Goal: Information Seeking & Learning: Find specific fact

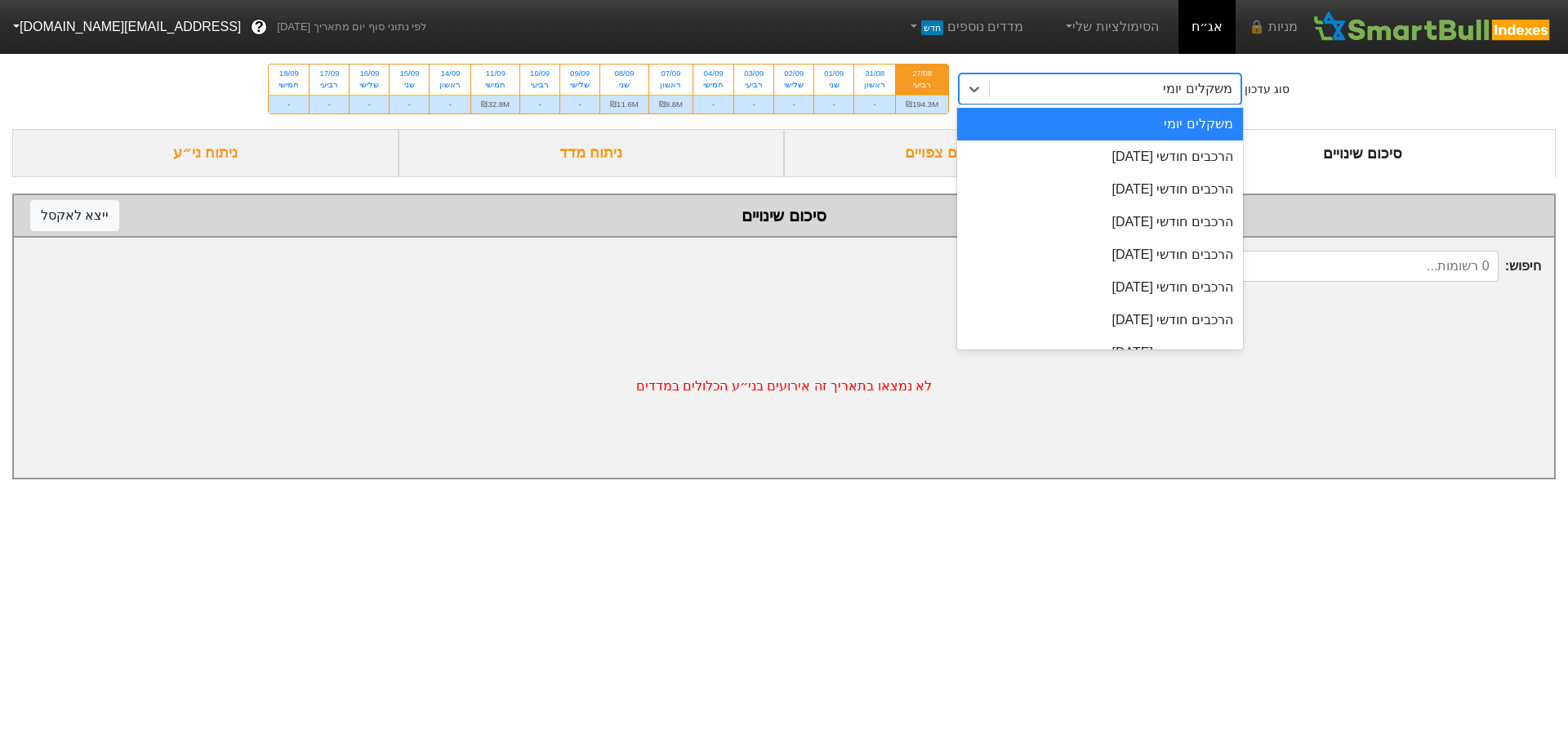
click at [1061, 93] on div "משקלים יומי" at bounding box center [1115, 88] width 251 height 30
drag, startPoint x: 1120, startPoint y: 158, endPoint x: 1177, endPoint y: 167, distance: 57.7
click at [1120, 158] on div "הרכבים חודשי [DATE]" at bounding box center [1099, 157] width 286 height 32
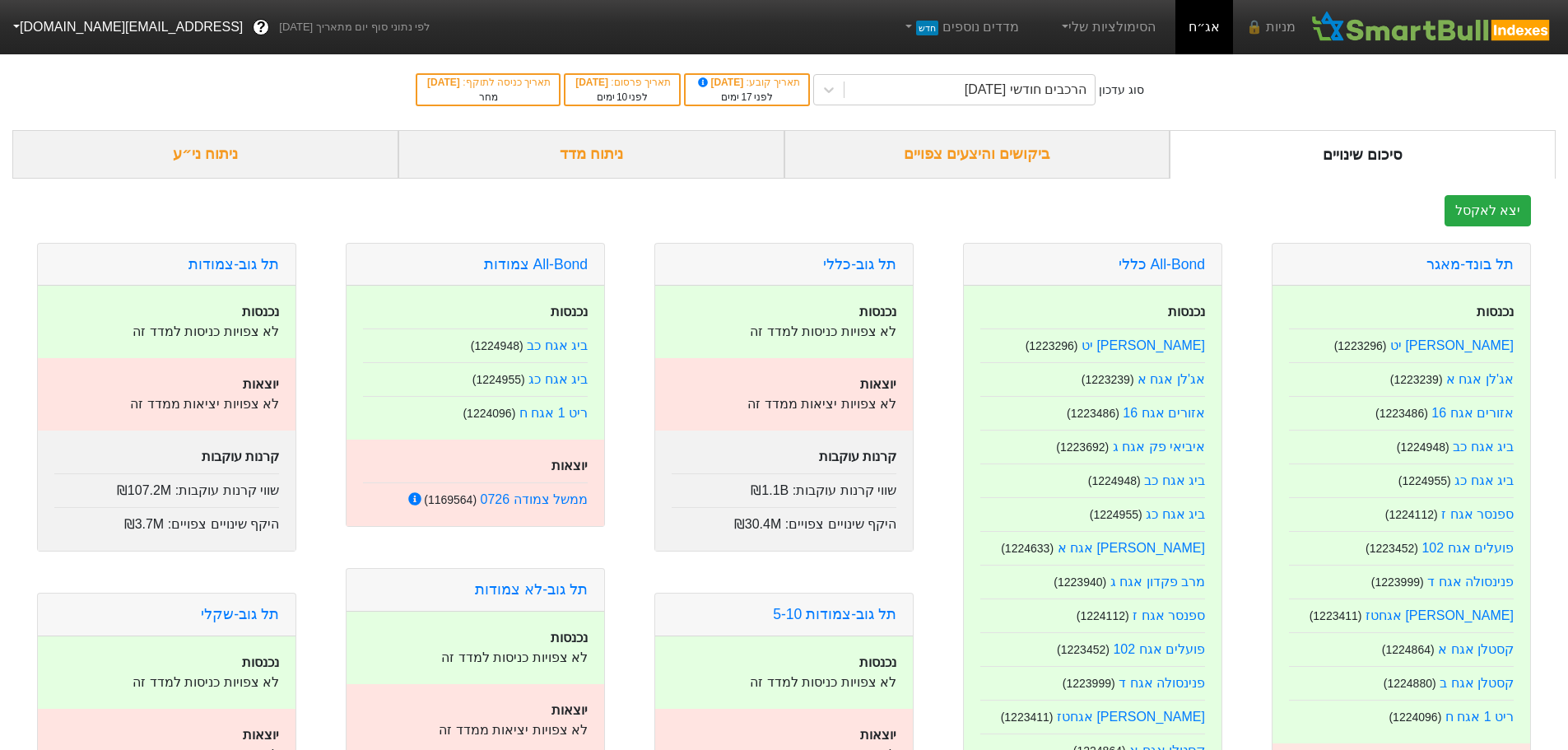
click at [1024, 153] on div "ביקושים והיצעים צפויים" at bounding box center [977, 154] width 386 height 48
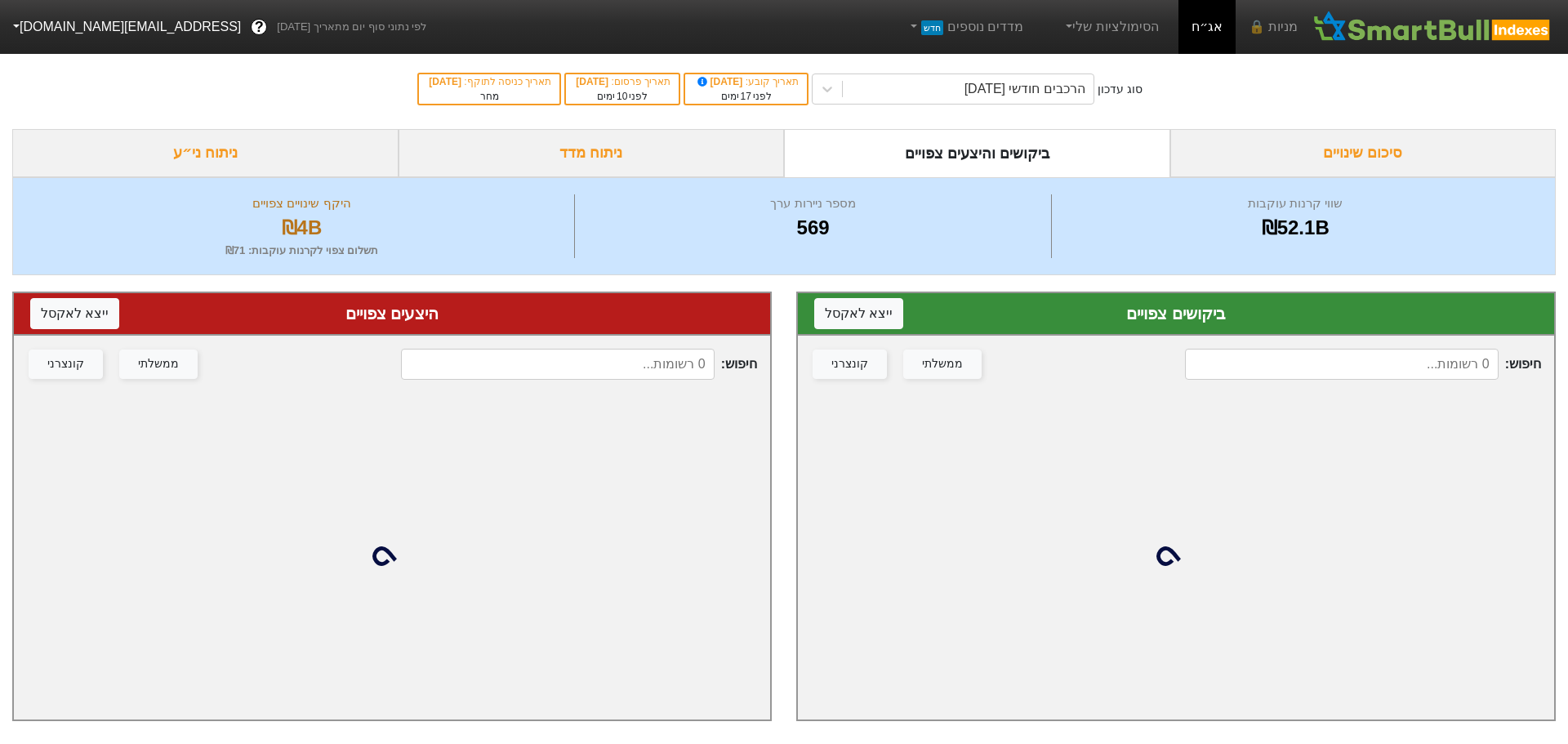
click at [1316, 364] on input at bounding box center [1342, 364] width 314 height 31
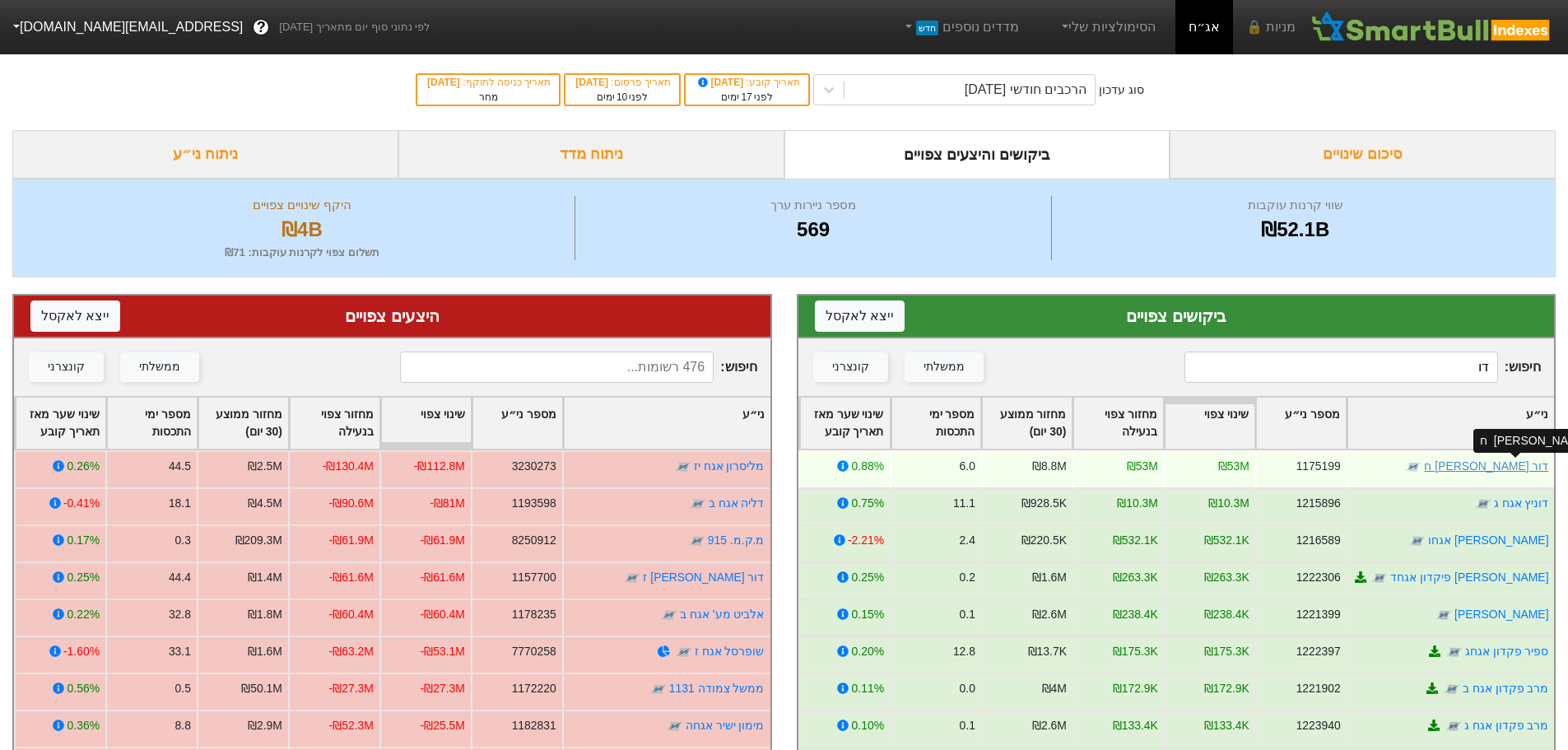
type input "דו"
click at [1504, 466] on link "דור [PERSON_NAME] ח" at bounding box center [1486, 465] width 125 height 13
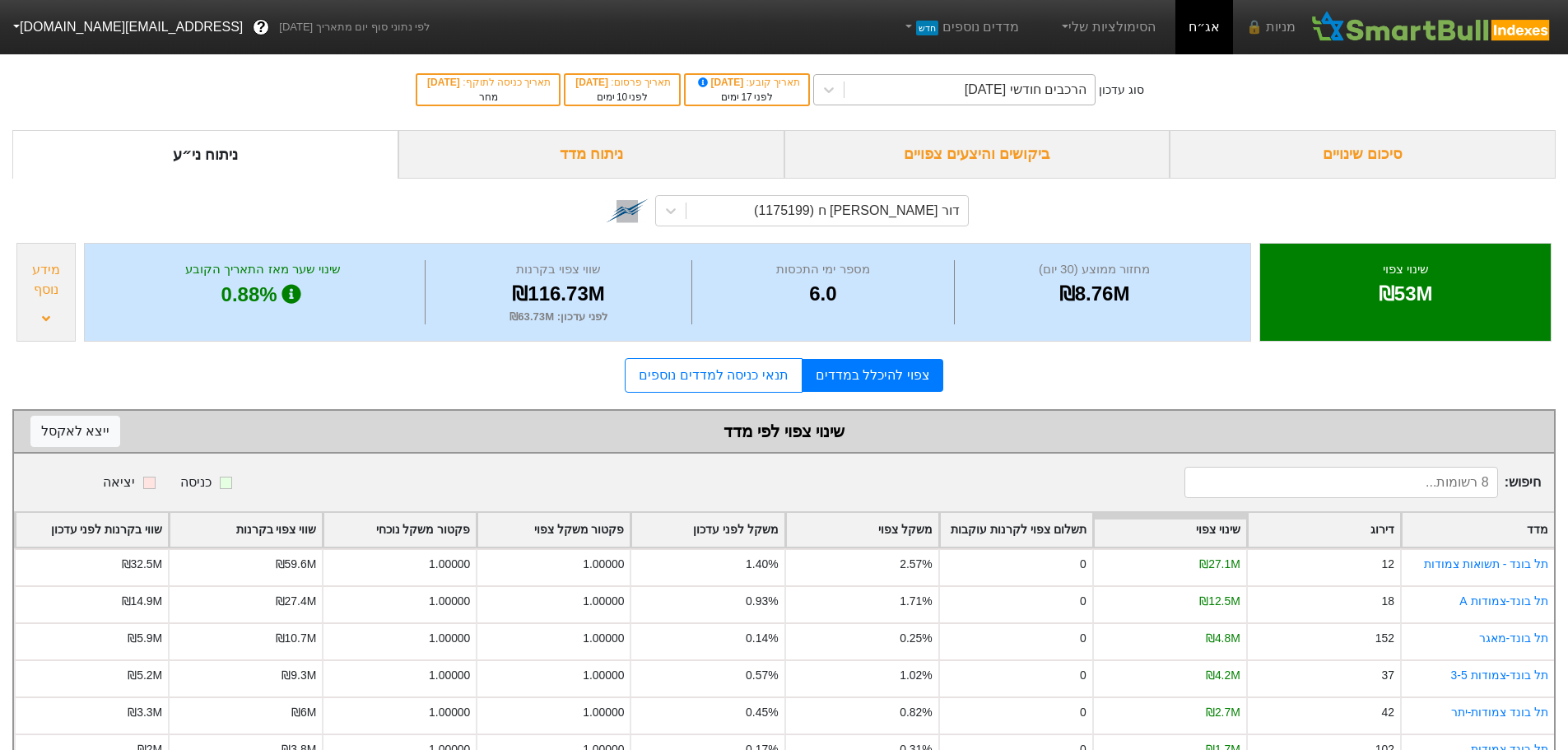
click at [1008, 85] on div "הרכבים חודשי [DATE]" at bounding box center [1025, 90] width 122 height 20
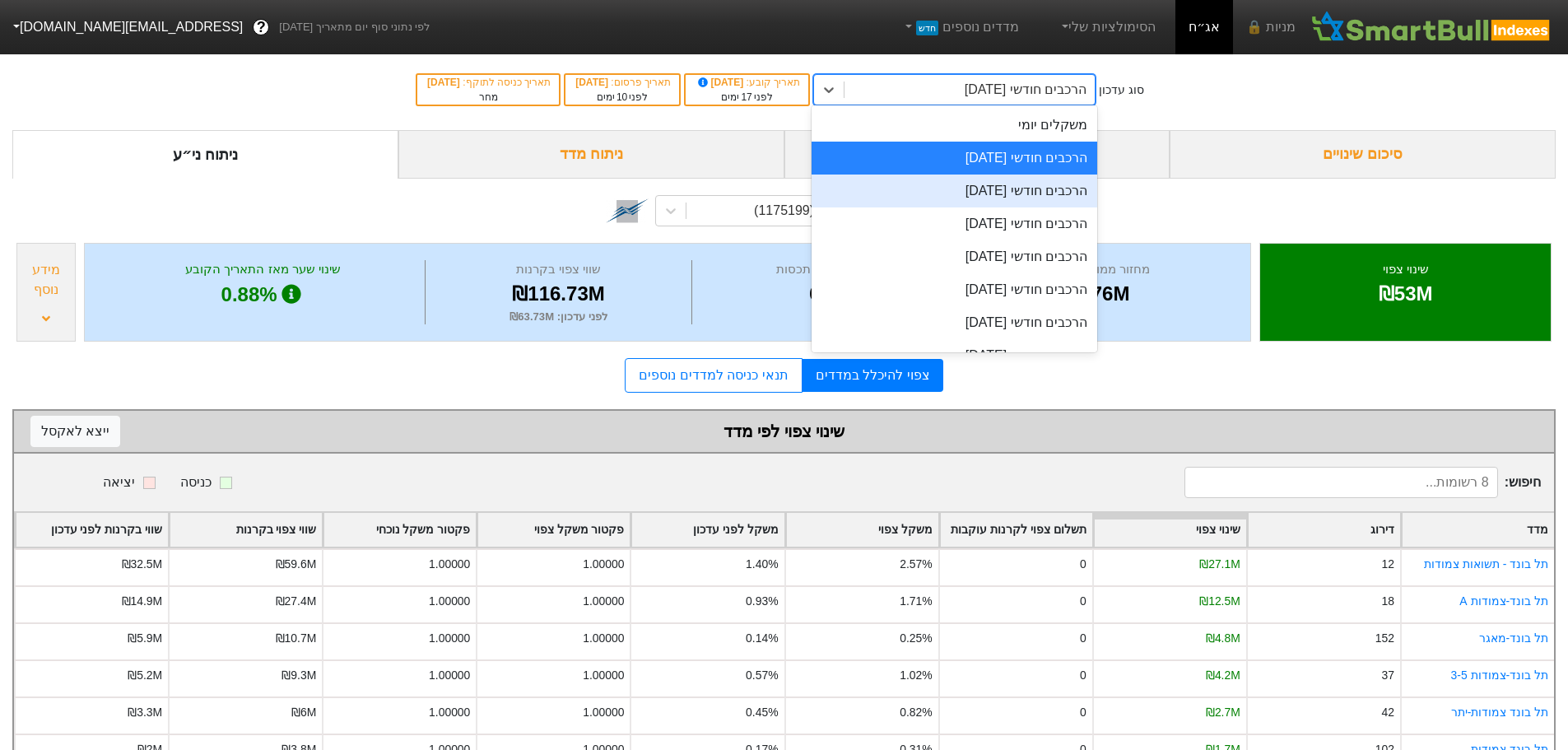
click at [1007, 192] on div "הרכבים חודשי [DATE]" at bounding box center [954, 191] width 285 height 33
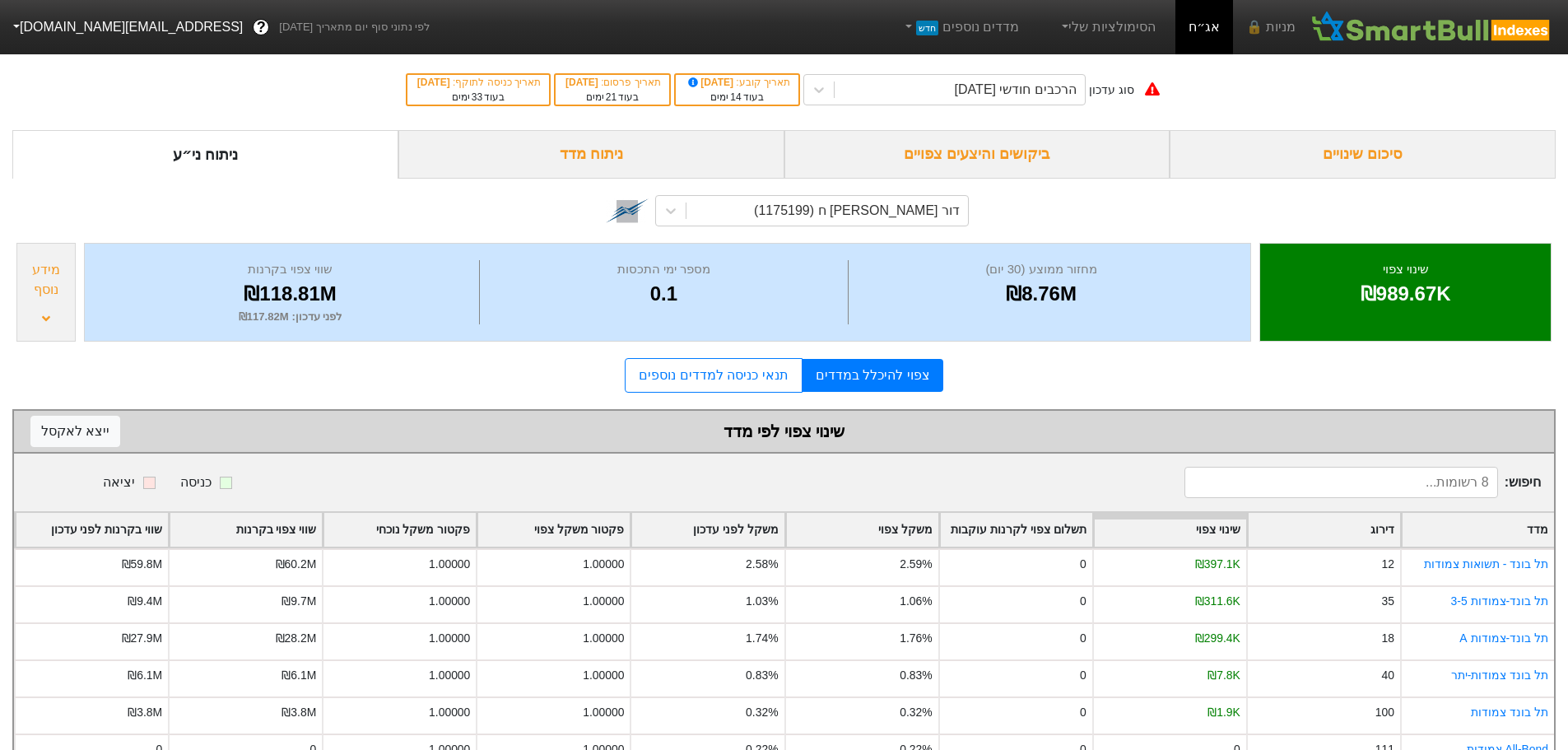
click at [996, 158] on div "ביקושים והיצעים צפויים" at bounding box center [977, 154] width 386 height 48
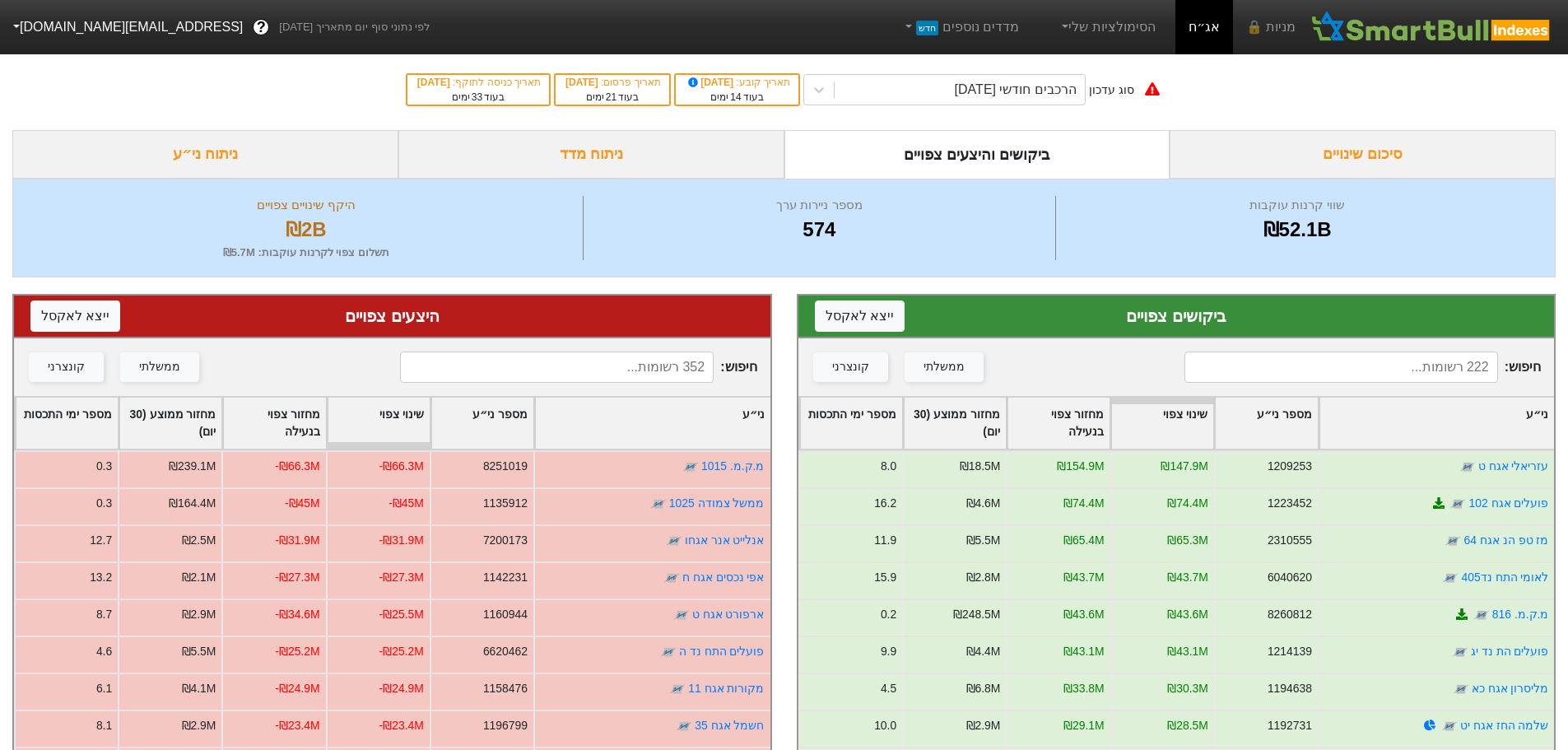
click at [624, 364] on input at bounding box center [556, 367] width 314 height 31
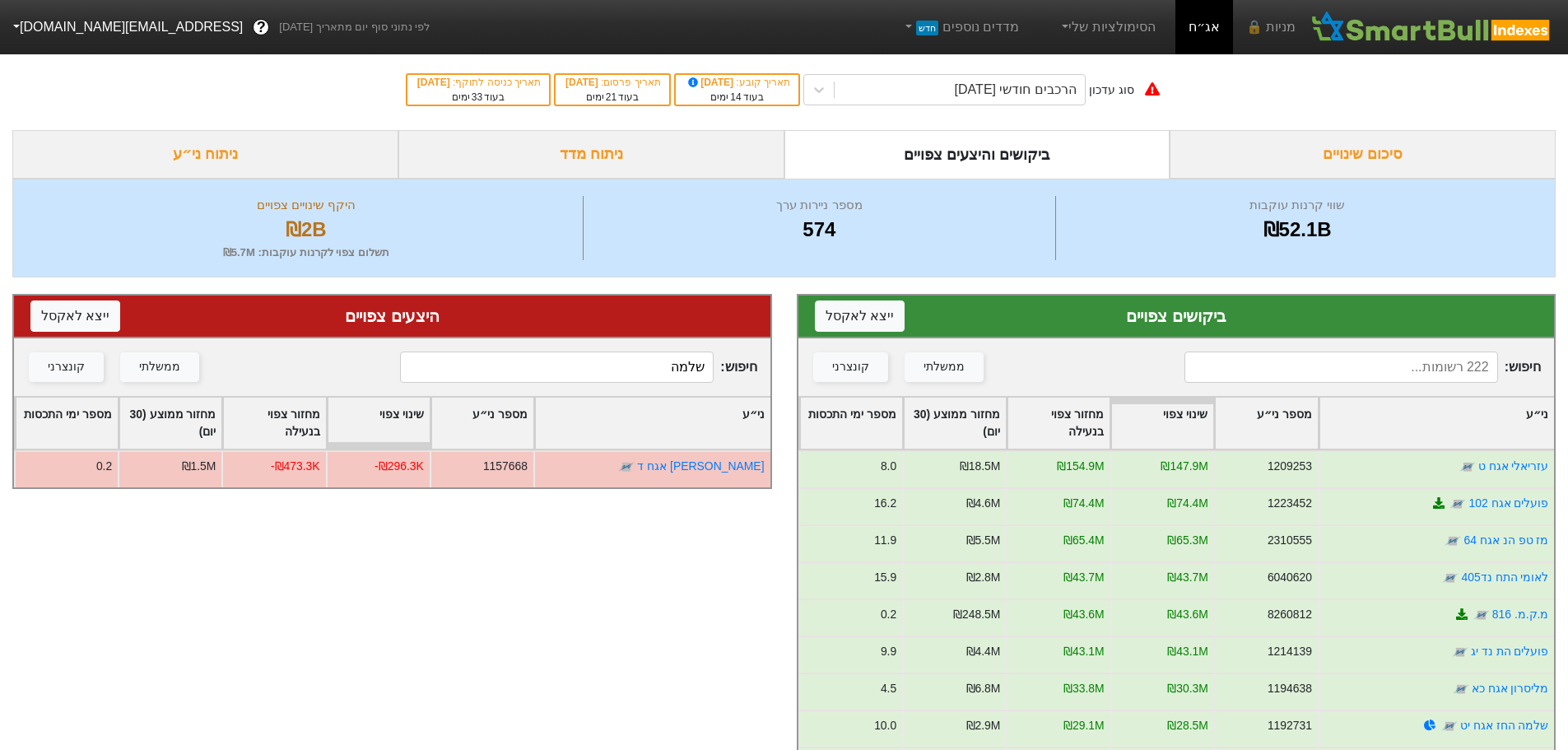
type input "שלמה"
click at [1308, 367] on input at bounding box center [1341, 367] width 314 height 31
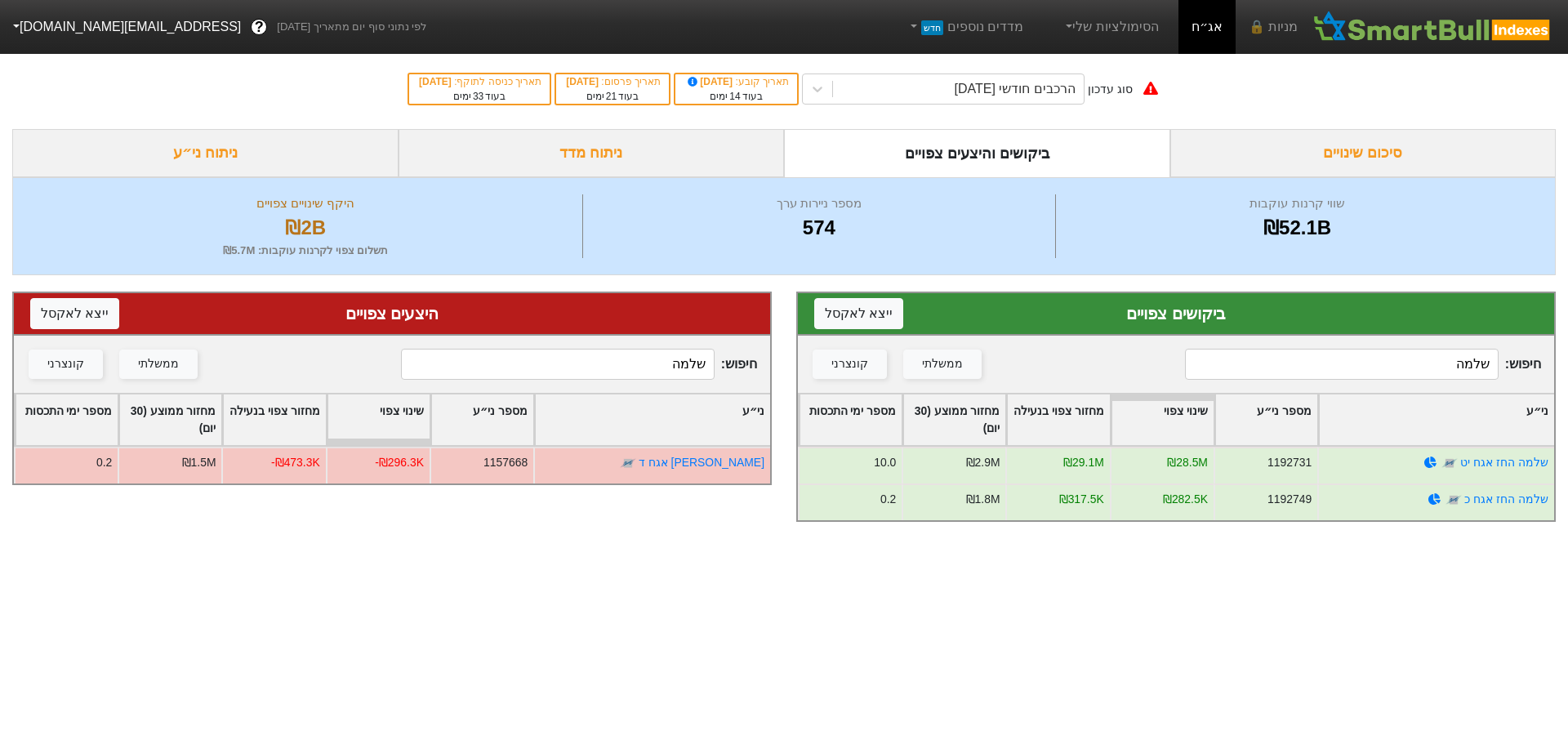
type input "שלמה"
